Goal: Use online tool/utility: Utilize a website feature to perform a specific function

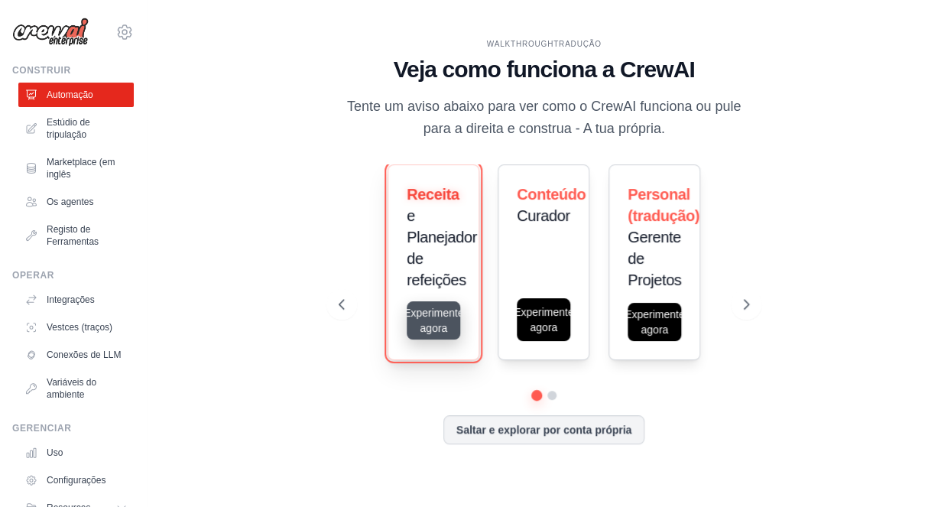
click at [449, 317] on button "Experimente agora" at bounding box center [434, 320] width 54 height 38
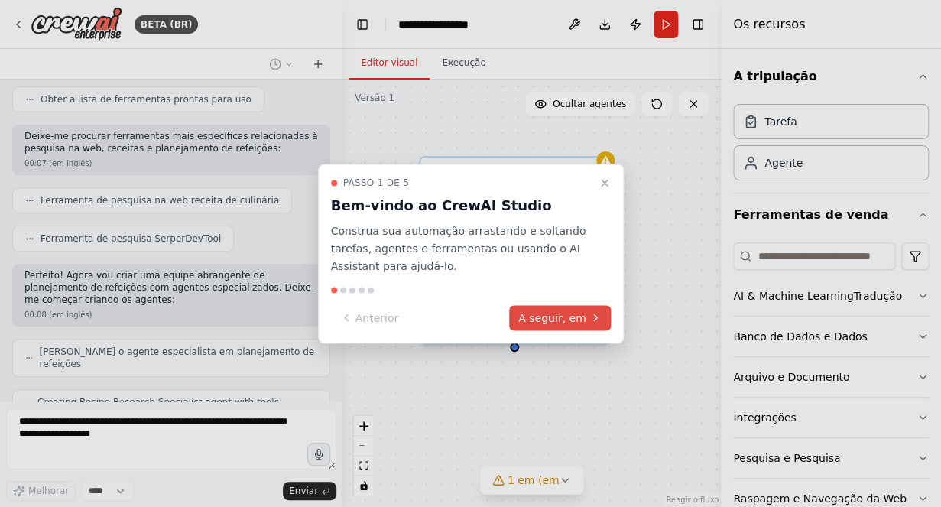
scroll to position [257, 0]
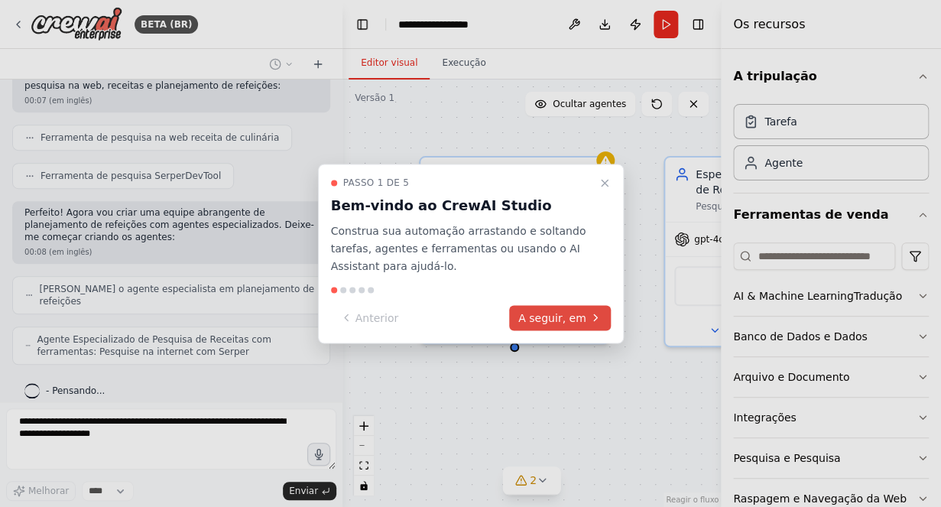
click at [575, 317] on button "A seguir, em" at bounding box center [560, 317] width 102 height 25
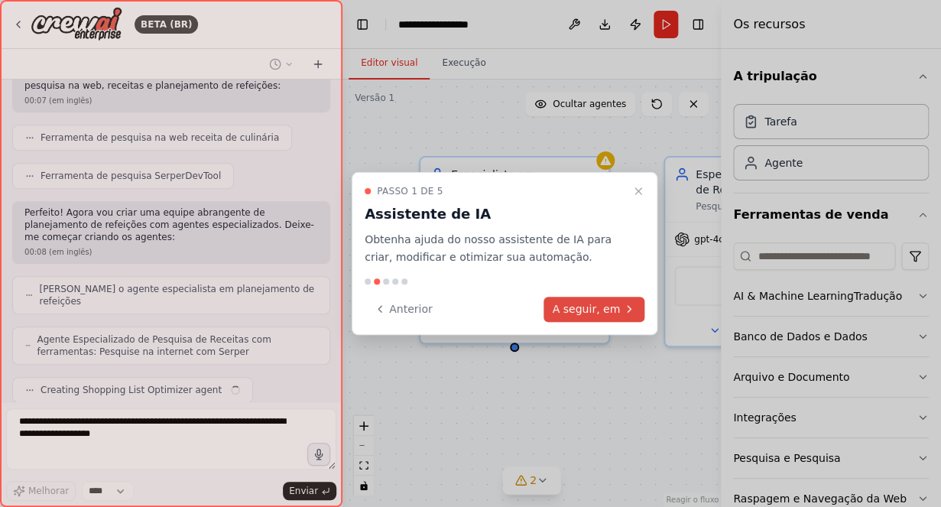
scroll to position [295, 0]
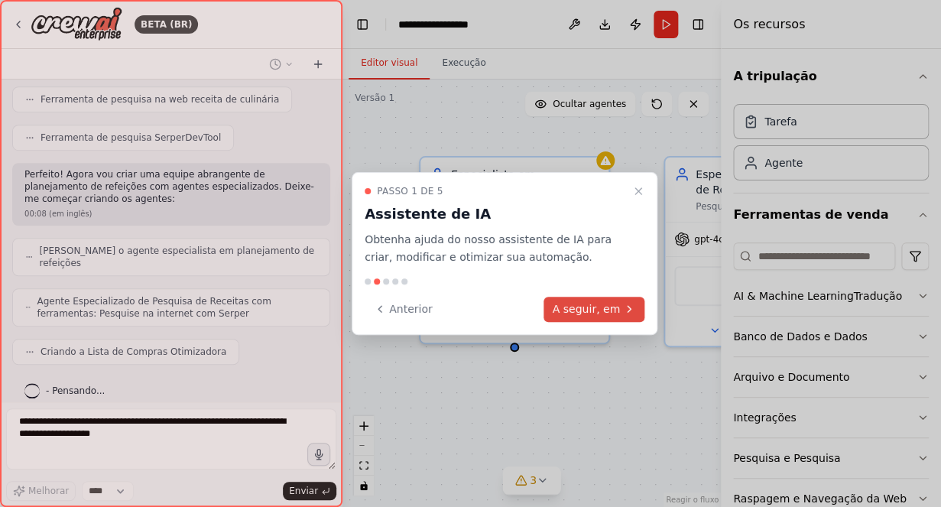
click at [590, 314] on button "A seguir, em" at bounding box center [595, 309] width 102 height 25
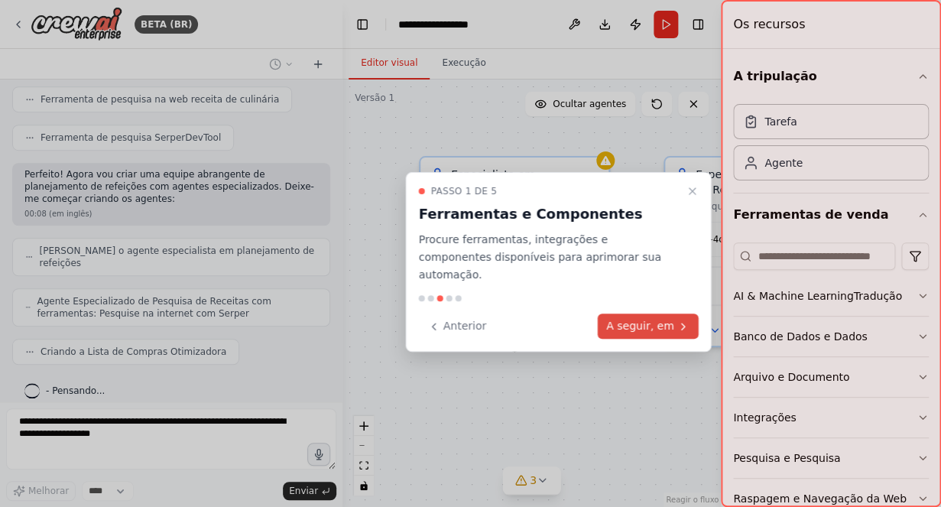
scroll to position [346, 0]
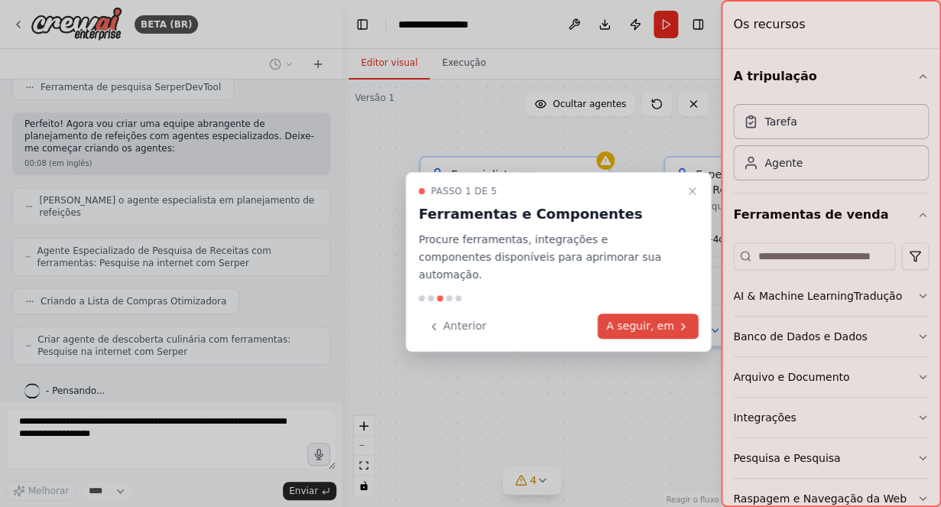
click at [635, 314] on button "A seguir, em" at bounding box center [648, 326] width 102 height 25
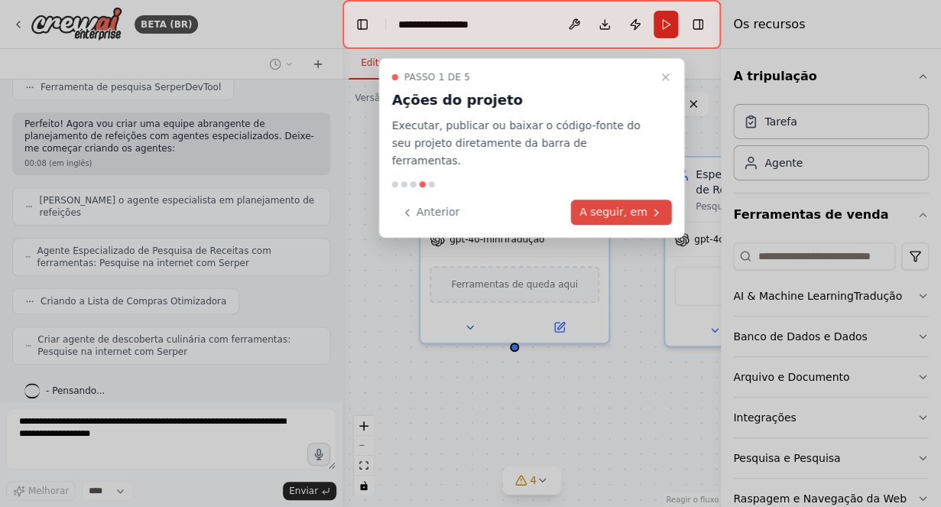
click at [625, 200] on button "A seguir, em" at bounding box center [621, 212] width 102 height 25
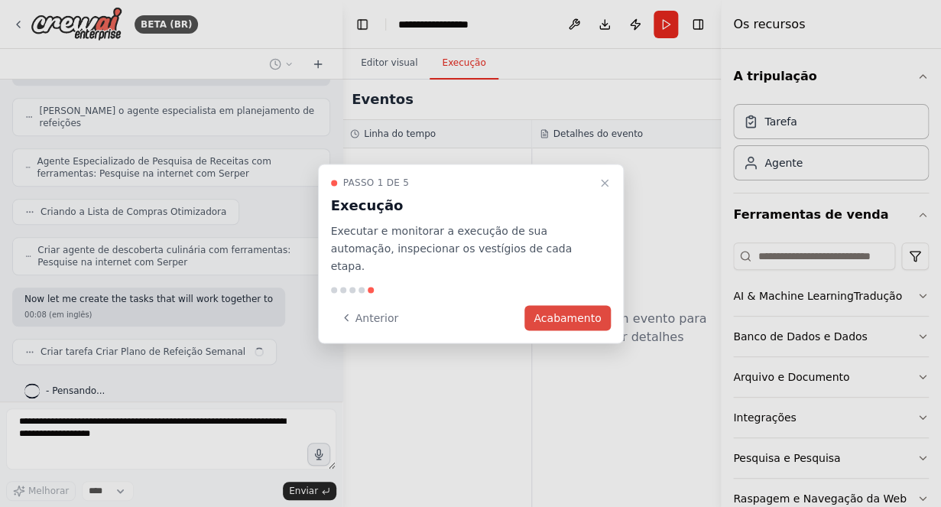
scroll to position [447, 0]
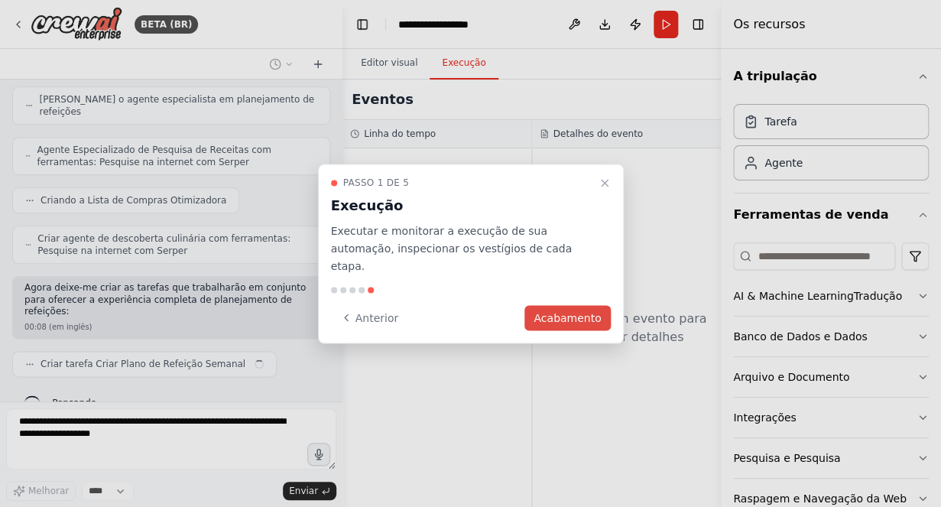
click at [583, 313] on button "Acabamento" at bounding box center [568, 317] width 86 height 25
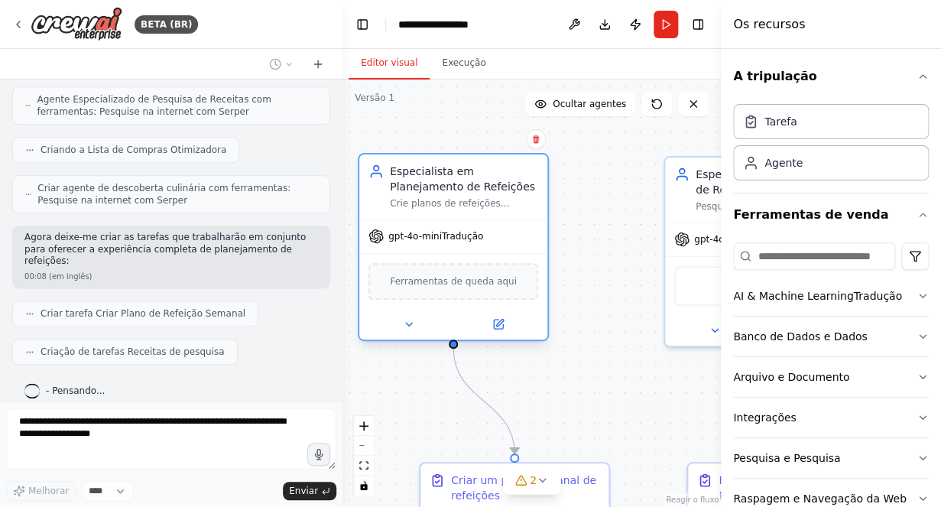
scroll to position [535, 0]
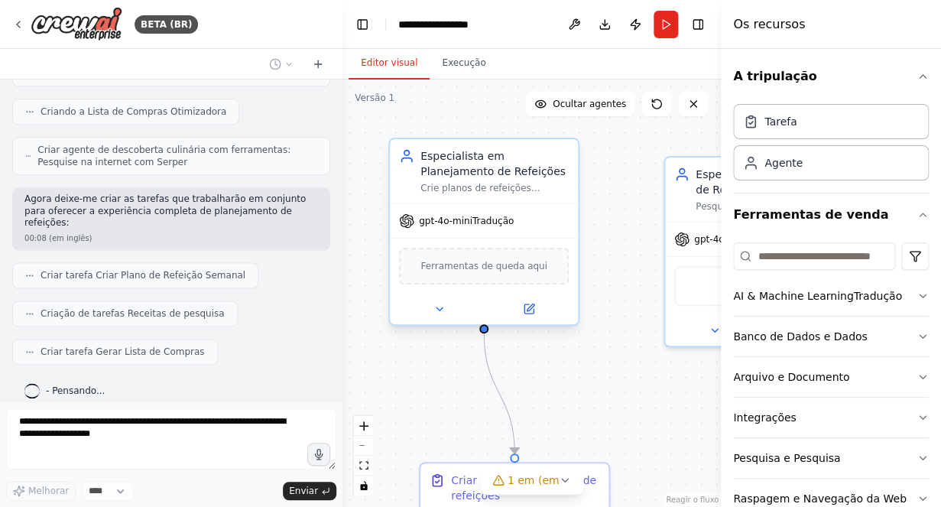
drag, startPoint x: 552, startPoint y: 204, endPoint x: 522, endPoint y: 191, distance: 32.5
click at [522, 191] on div "Crie planos de refeições semanais personalizados com base em ?dietary_preferenc…" at bounding box center [495, 188] width 148 height 12
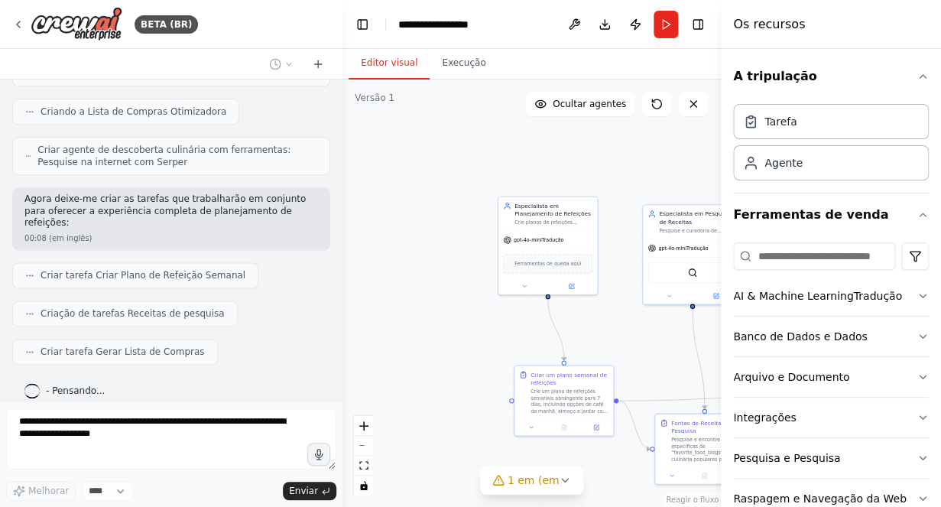
click at [918, 76] on div "A tripulação Tarefa Agente Ferramentas de venda AI & Machine LearningTradução B…" at bounding box center [831, 278] width 220 height 458
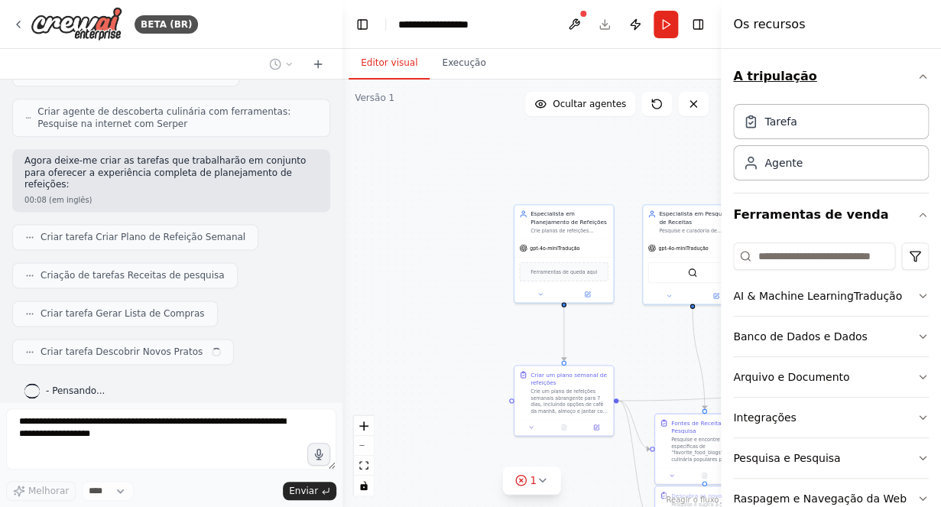
click at [917, 78] on icon "button" at bounding box center [923, 76] width 12 height 12
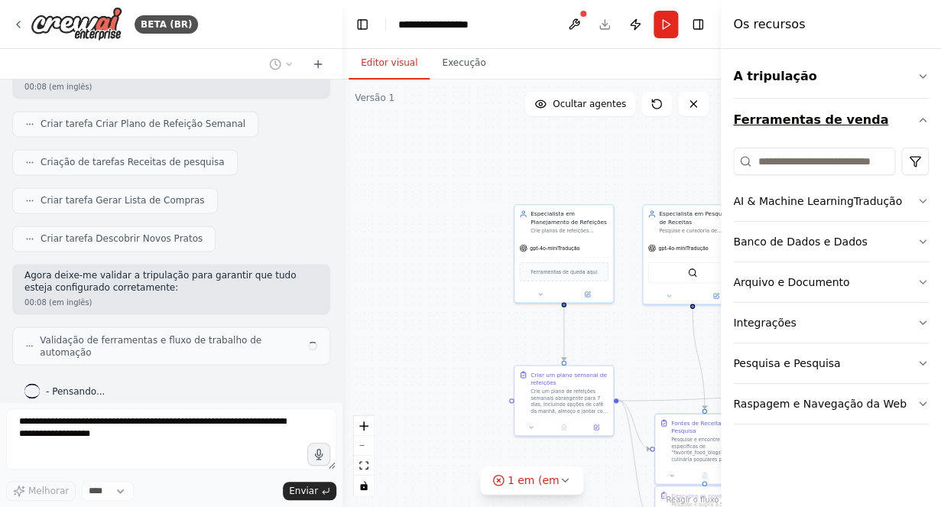
click at [922, 115] on icon "button" at bounding box center [923, 120] width 12 height 12
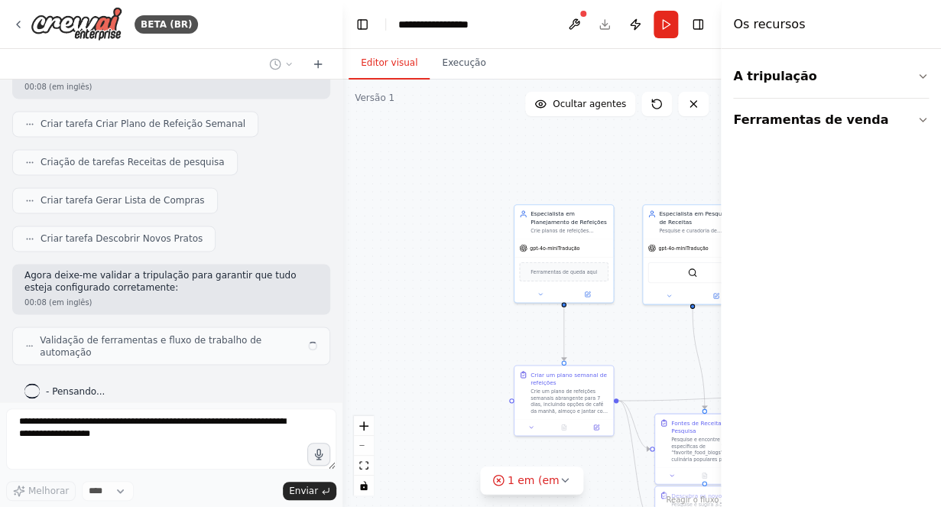
scroll to position [674, 0]
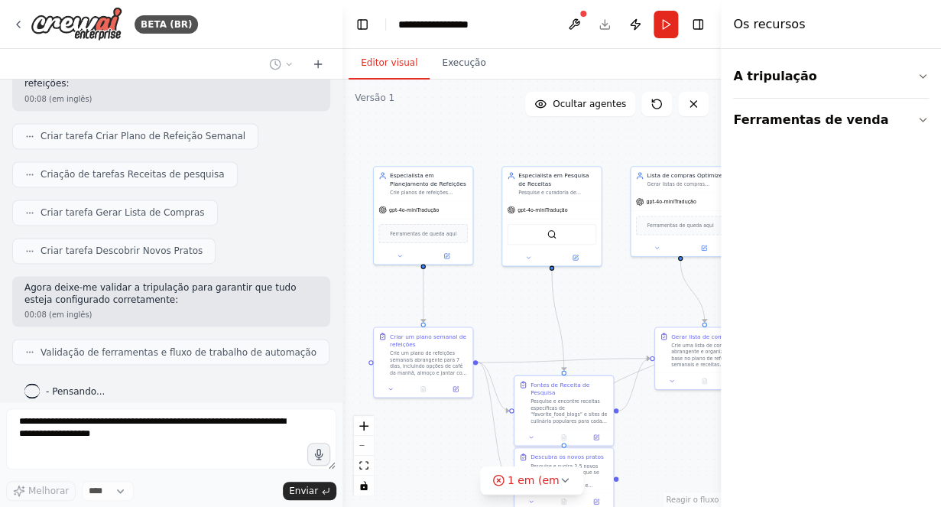
drag, startPoint x: 625, startPoint y: 180, endPoint x: 486, endPoint y: 141, distance: 145.1
click at [486, 141] on div ".deletable-edge-delete-btn { width: 20px; height: 20px; border: 0px solid #ffff…" at bounding box center [532, 293] width 379 height 427
click at [436, 202] on div "gpt-4o-miniTradução" at bounding box center [424, 209] width 99 height 18
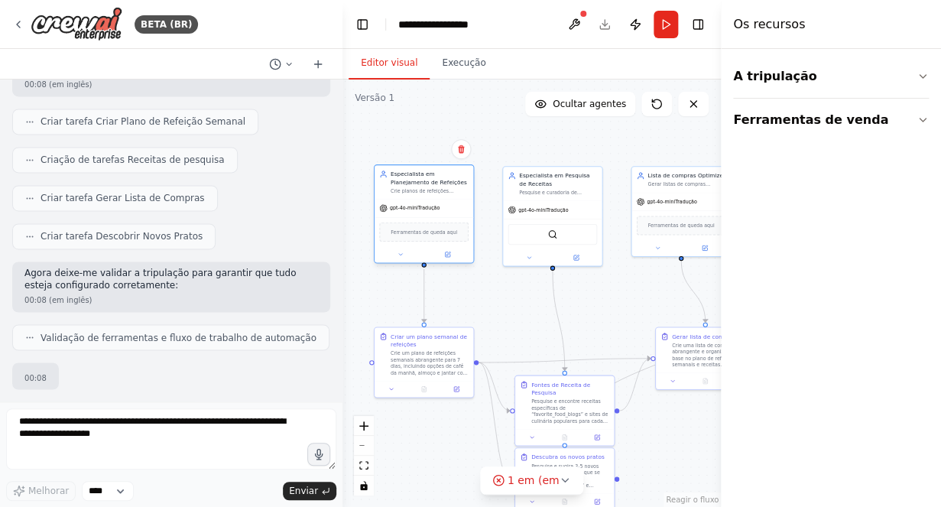
click at [438, 234] on span "Ferramentas de queda aqui" at bounding box center [424, 232] width 67 height 8
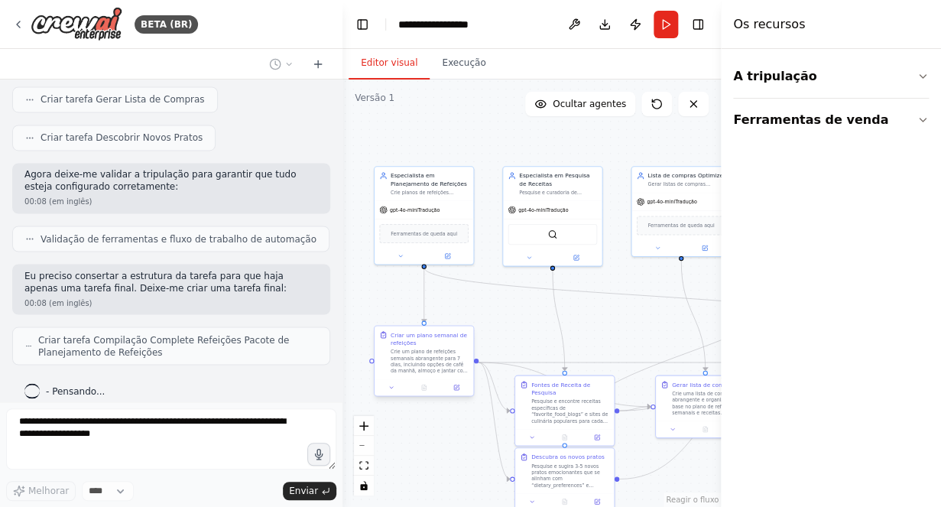
scroll to position [826, 0]
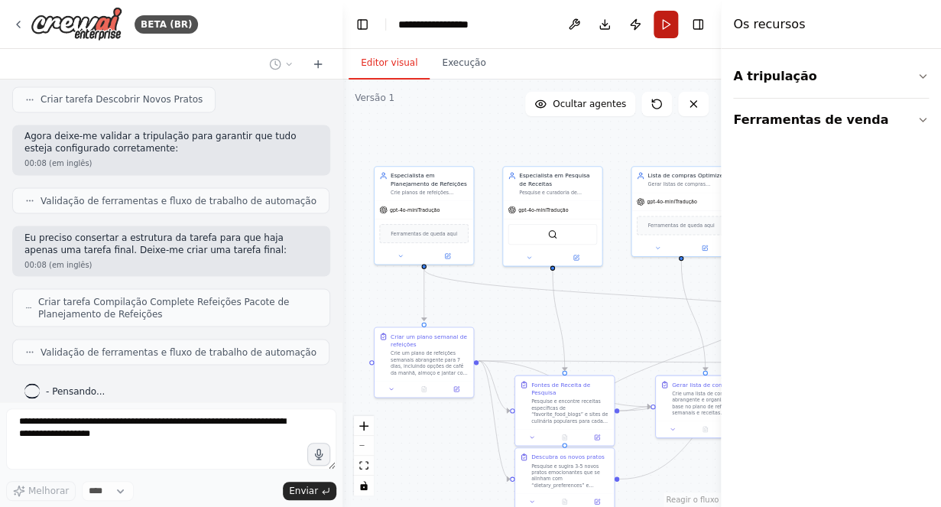
click at [671, 21] on button "Run" at bounding box center [666, 25] width 24 height 28
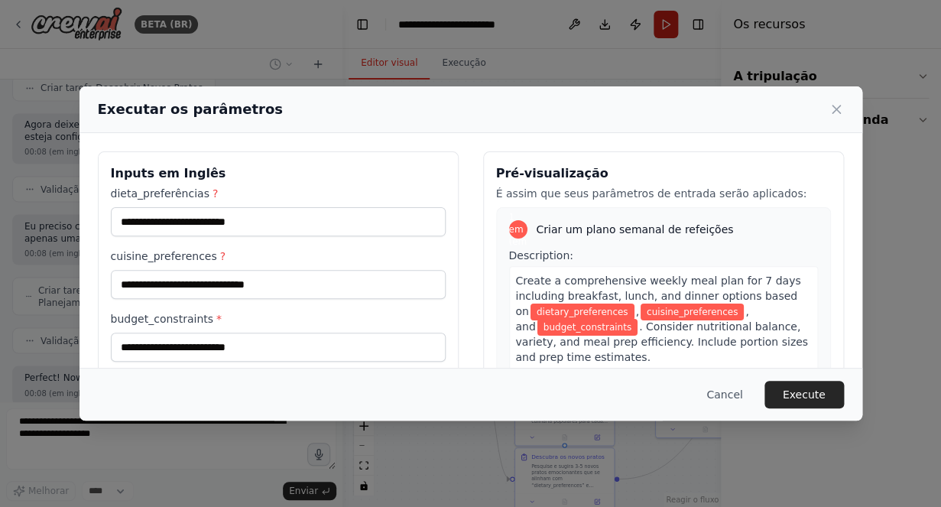
scroll to position [915, 0]
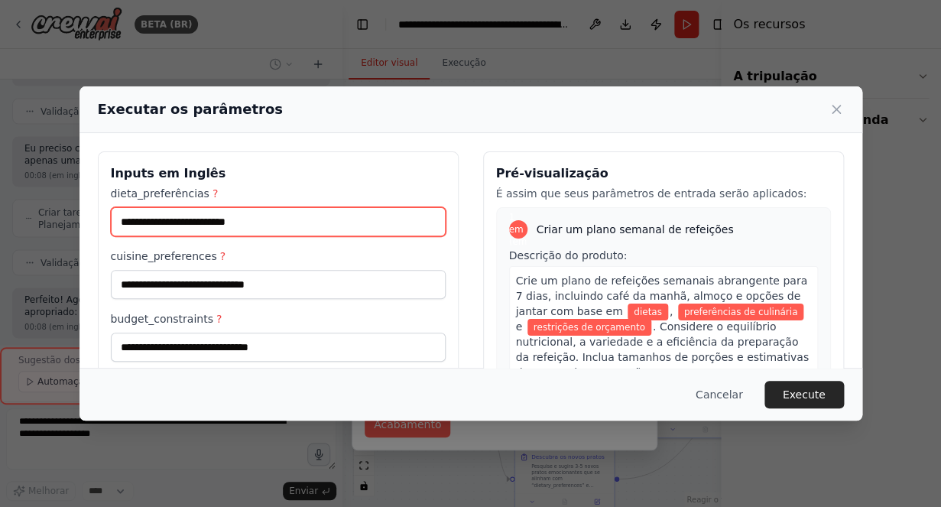
click at [341, 232] on input "dieta_preferências ?" at bounding box center [278, 221] width 335 height 29
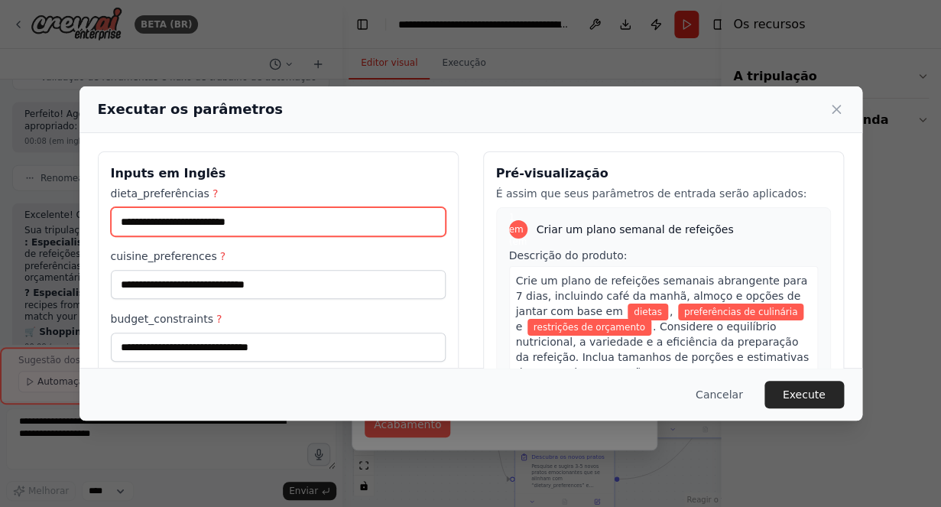
click at [341, 232] on input "dieta_preferências ?" at bounding box center [278, 221] width 335 height 29
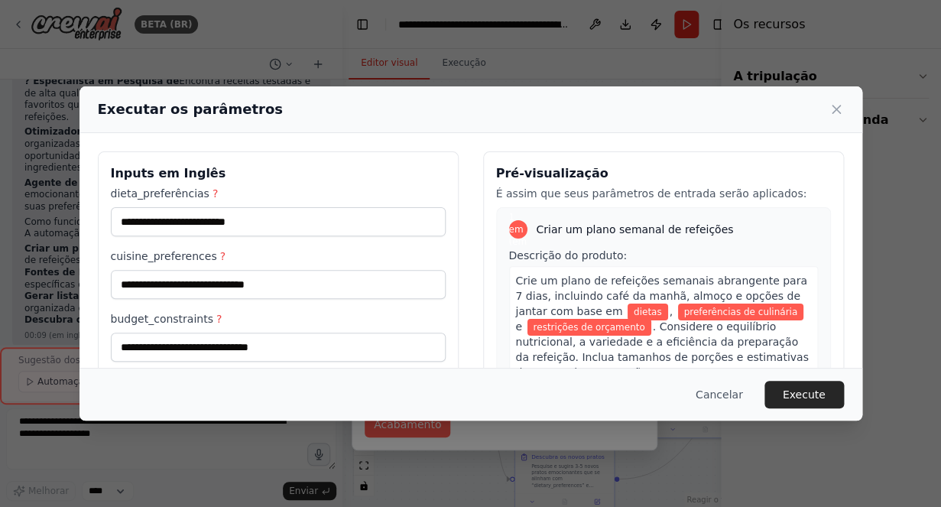
click at [216, 193] on span "?" at bounding box center [215, 193] width 5 height 12
click at [216, 207] on input "dieta_preferências ?" at bounding box center [278, 221] width 335 height 29
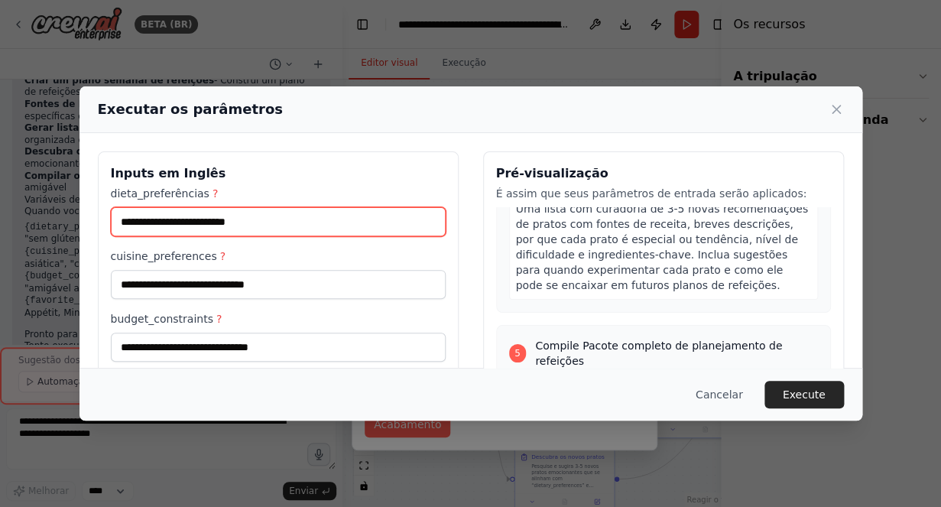
scroll to position [1298, 0]
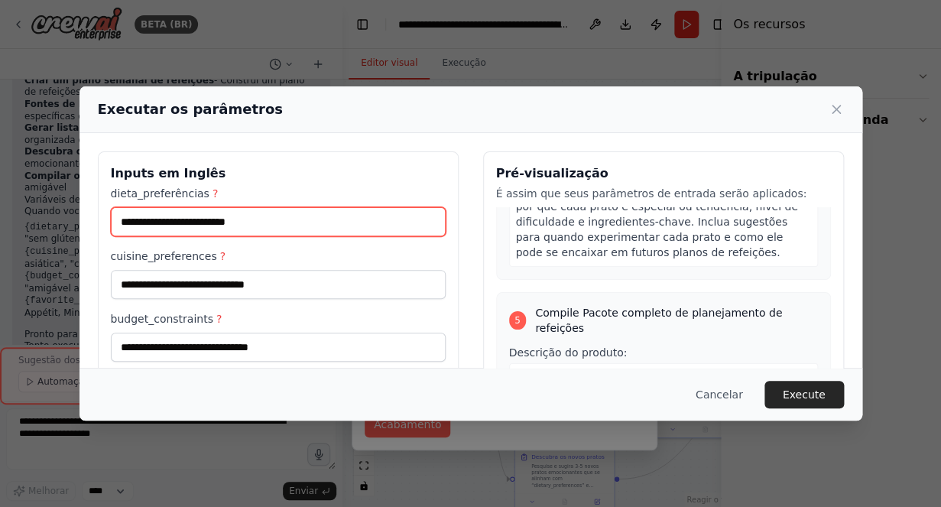
click at [305, 215] on input "dieta_preferências ?" at bounding box center [278, 221] width 335 height 29
click at [213, 193] on span "?" at bounding box center [215, 193] width 5 height 12
click at [211, 207] on input "dieta_preferências ?" at bounding box center [278, 221] width 335 height 29
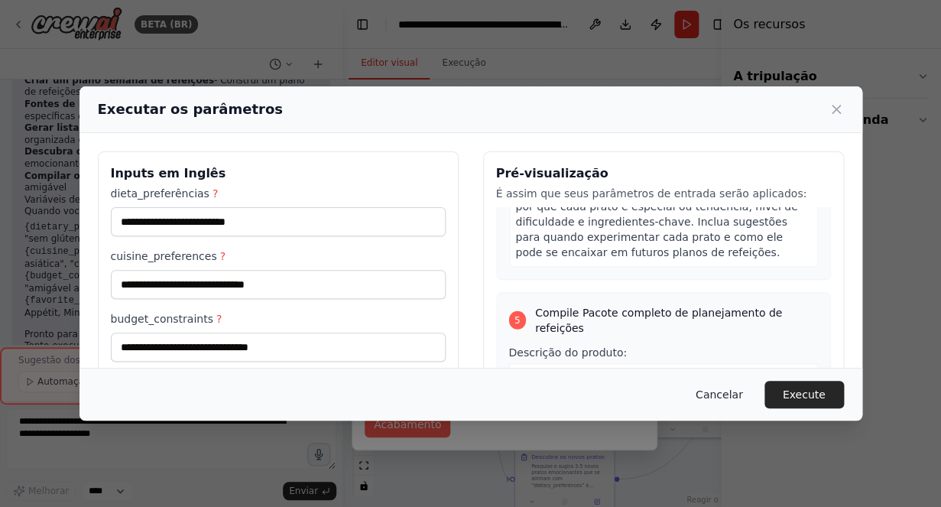
click at [736, 405] on button "Cancelar" at bounding box center [720, 395] width 72 height 28
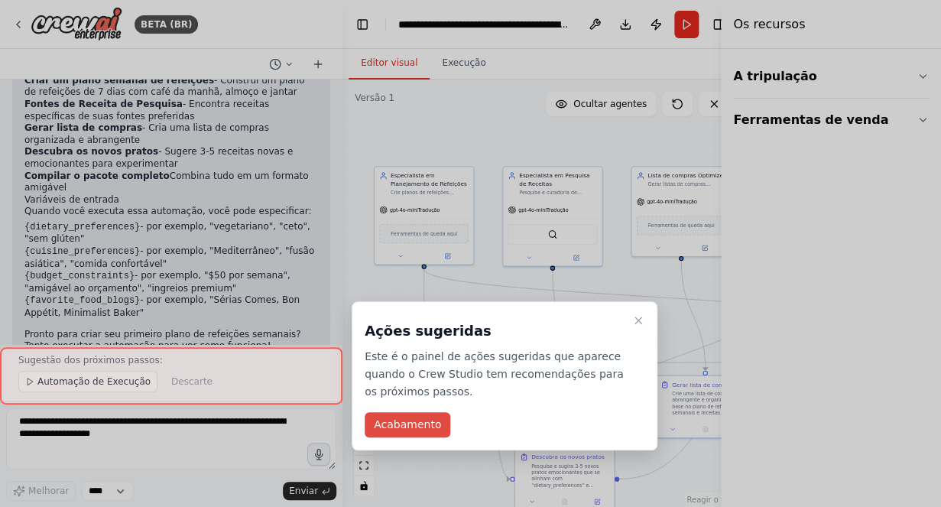
click at [395, 426] on button "Acabamento" at bounding box center [408, 424] width 86 height 25
